Goal: Information Seeking & Learning: Learn about a topic

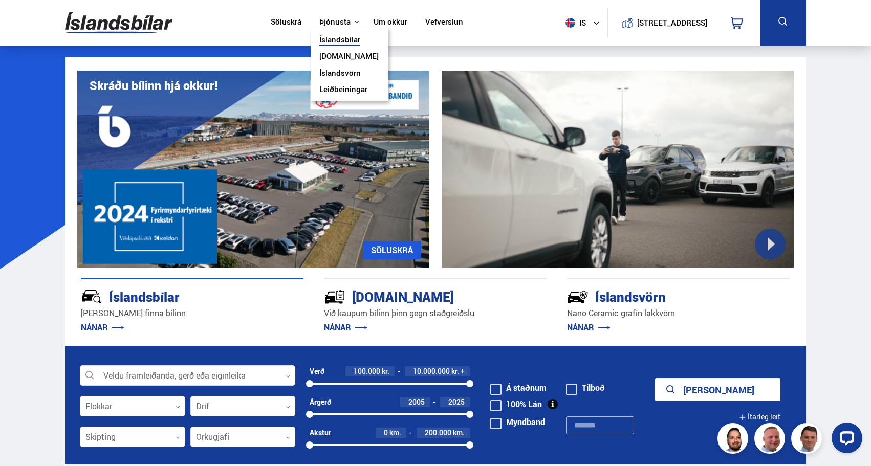
click at [339, 23] on button "Þjónusta" at bounding box center [334, 22] width 31 height 10
click at [379, 21] on link "Um okkur" at bounding box center [390, 22] width 34 height 11
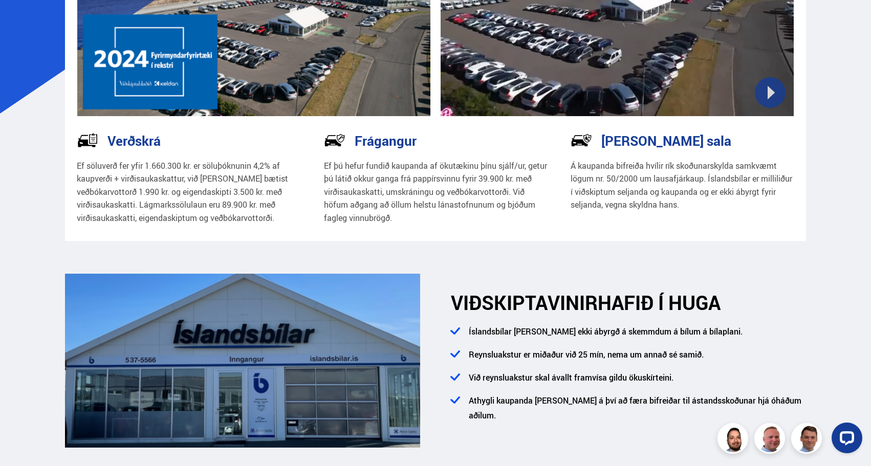
scroll to position [156, 0]
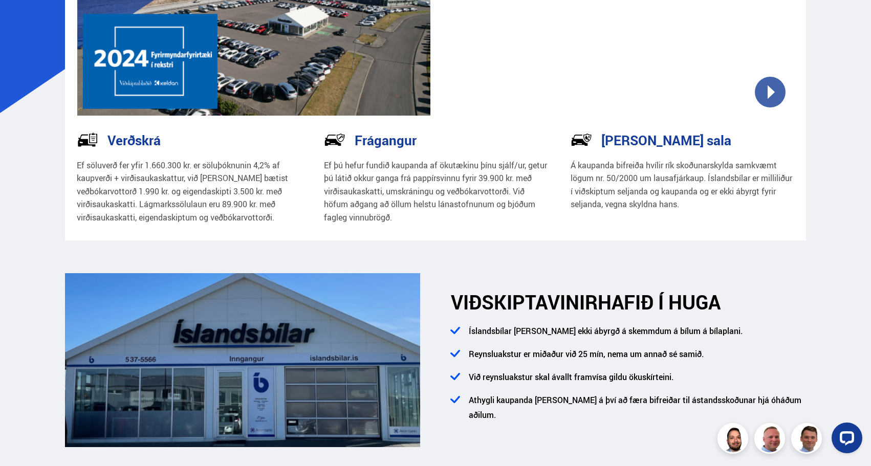
click at [144, 167] on p "Ef söluverð fer yfir 1.660.300 kr. er söluþóknunin 4,2% af kaupverði + virðisau…" at bounding box center [189, 191] width 224 height 65
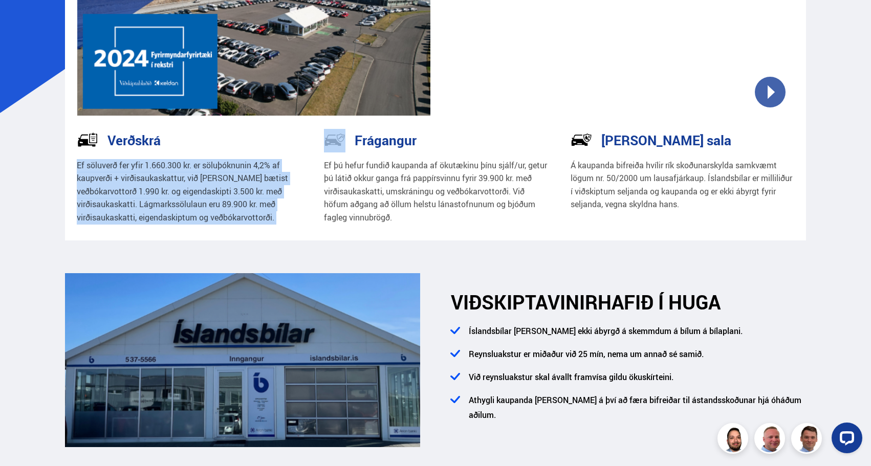
click at [144, 167] on p "Ef söluverð fer yfir 1.660.300 kr. er söluþóknunin 4,2% af kaupverði + virðisau…" at bounding box center [189, 191] width 224 height 65
click at [254, 182] on p "Ef söluverð fer yfir 1.660.300 kr. er söluþóknunin 4,2% af kaupverði + virðisau…" at bounding box center [189, 191] width 224 height 65
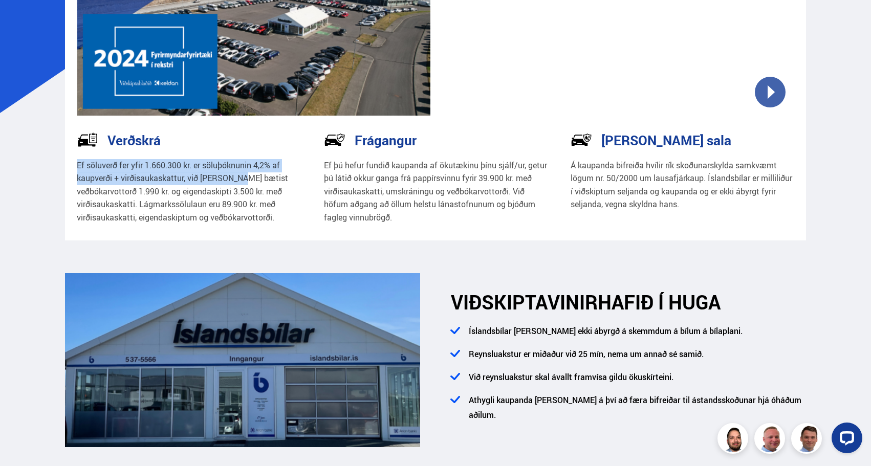
drag, startPoint x: 248, startPoint y: 179, endPoint x: 24, endPoint y: 159, distance: 225.0
click at [142, 184] on p "Ef söluverð fer yfir 1.660.300 kr. er söluþóknunin 4,2% af kaupverði + virðisau…" at bounding box center [189, 191] width 224 height 65
drag, startPoint x: 252, startPoint y: 175, endPoint x: 68, endPoint y: 167, distance: 184.4
click at [68, 167] on div "Verðskrá Ef söluverð fer yfir 1.660.300 kr. er söluþóknunin 4,2% af kaupverði +…" at bounding box center [188, 184] width 247 height 111
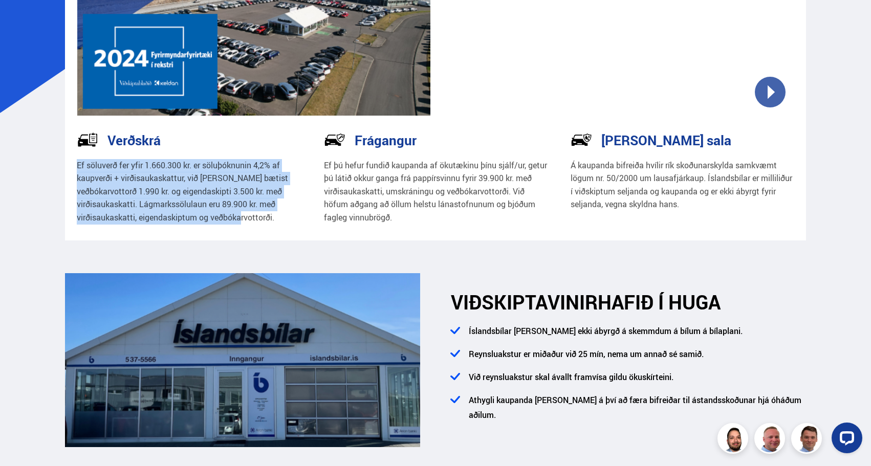
drag, startPoint x: 285, startPoint y: 219, endPoint x: 69, endPoint y: 170, distance: 221.9
click at [69, 170] on div "Verðskrá Ef söluverð fer yfir 1.660.300 kr. er söluþóknunin 4,2% af kaupverði +…" at bounding box center [188, 184] width 247 height 111
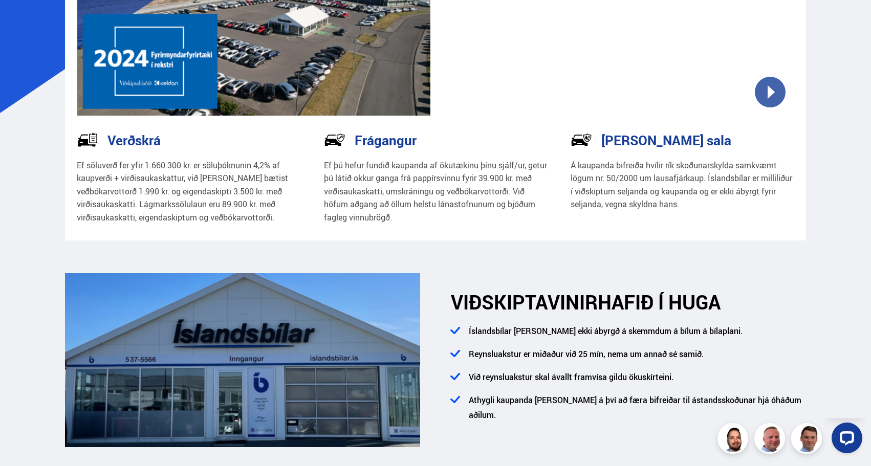
click at [209, 172] on p "Ef söluverð fer yfir 1.660.300 kr. er söluþóknunin 4,2% af kaupverði + virðisau…" at bounding box center [189, 191] width 224 height 65
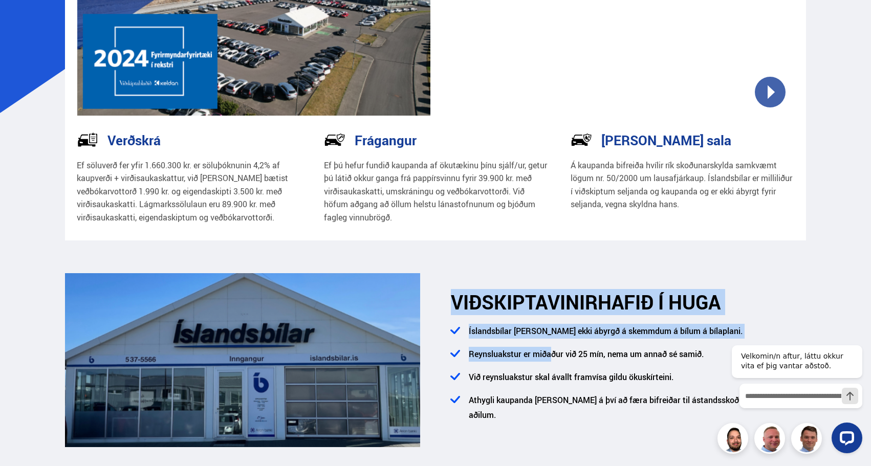
drag, startPoint x: 525, startPoint y: 274, endPoint x: 555, endPoint y: 365, distance: 95.6
click at [555, 365] on div "VIÐSKIPTAVINIR HAFIÐ Í HUGA Íslandsbílar [PERSON_NAME] ekki ábyrgð á skemmdum á…" at bounding box center [620, 360] width 370 height 175
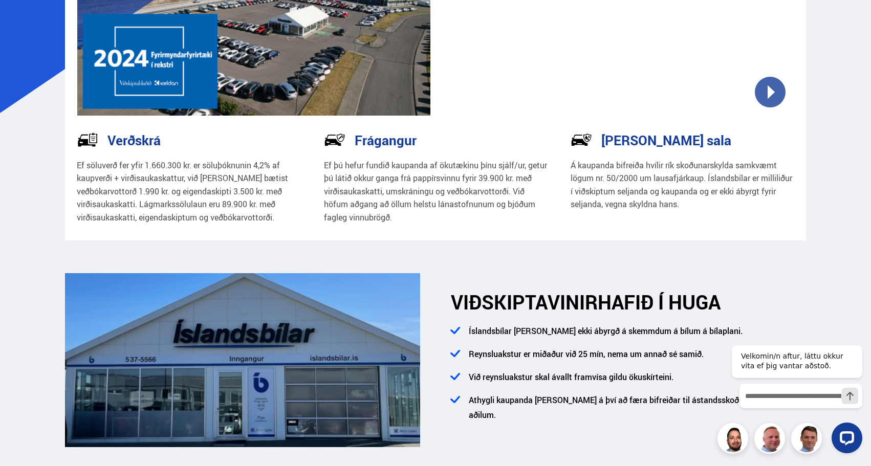
click at [451, 295] on div "VIÐSKIPTAVINIR HAFIÐ Í HUGA Íslandsbílar [PERSON_NAME] ekki ábyrgð á skemmdum á…" at bounding box center [620, 360] width 370 height 175
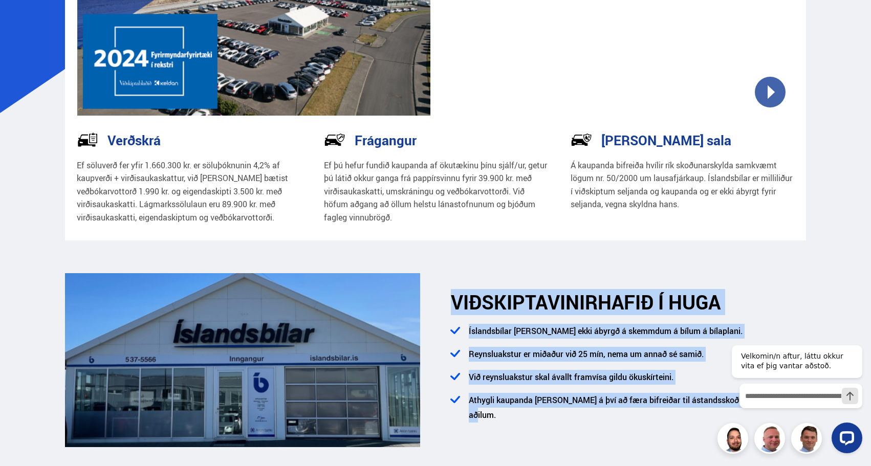
drag, startPoint x: 453, startPoint y: 305, endPoint x: 669, endPoint y: 431, distance: 250.3
click at [669, 431] on div "VIÐSKIPTAVINIR HAFIÐ Í HUGA Íslandsbílar [PERSON_NAME] ekki ábyrgð á skemmdum á…" at bounding box center [620, 360] width 370 height 175
drag, startPoint x: 669, startPoint y: 431, endPoint x: 516, endPoint y: 289, distance: 209.2
click at [516, 289] on div "VIÐSKIPTAVINIR HAFIÐ Í HUGA Íslandsbílar [PERSON_NAME] ekki ábyrgð á skemmdum á…" at bounding box center [620, 360] width 370 height 175
